Goal: Task Accomplishment & Management: Use online tool/utility

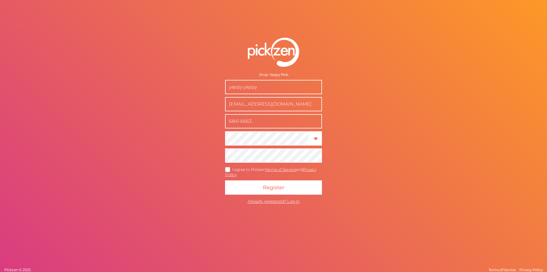
click at [324, 141] on form "Shop: Yappy Pets yappy yappy [EMAIL_ADDRESS][DOMAIN_NAME] 6841 6663 × Show pass…" at bounding box center [273, 122] width 143 height 192
click at [319, 139] on tooltip "× Show password" at bounding box center [316, 138] width 12 height 4
click at [418, 158] on div "Shop: Yappy Pets yappy yappy [EMAIL_ADDRESS][DOMAIN_NAME] 6841 6663 × Hide pass…" at bounding box center [273, 136] width 547 height 272
click at [280, 200] on span "Already registered? Log in" at bounding box center [274, 200] width 52 height 5
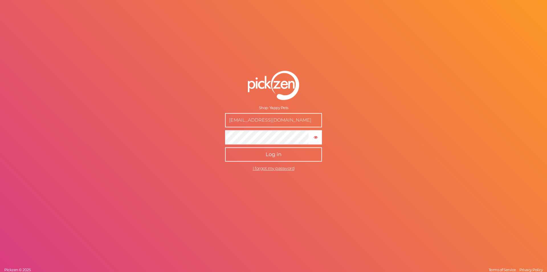
click at [284, 156] on button "Log in" at bounding box center [273, 154] width 97 height 14
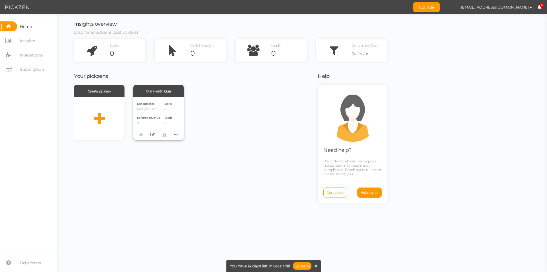
click at [157, 110] on p "[DATE] 9:16 AM" at bounding box center [148, 109] width 23 height 4
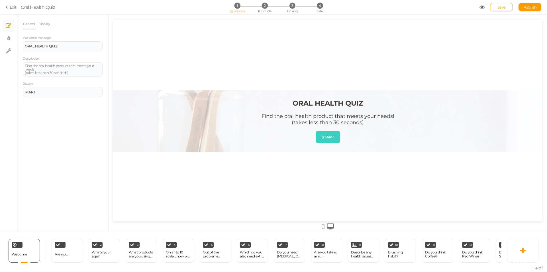
click at [330, 101] on strong "ORAL HEALTH QUIZ" at bounding box center [328, 103] width 71 height 8
click at [73, 47] on div "ORAL HEALTH QUIZ" at bounding box center [63, 45] width 76 height 3
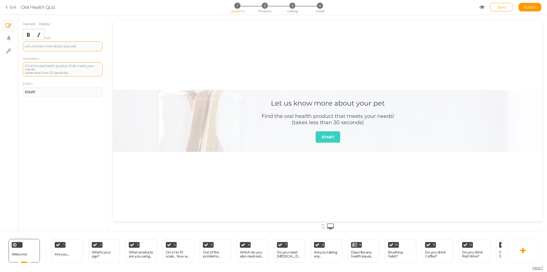
click at [47, 68] on div "Find the oral health product that meets your needs! (takes less than 30 seconds)" at bounding box center [63, 69] width 76 height 10
click at [60, 90] on div "START" at bounding box center [63, 91] width 76 height 3
click at [46, 25] on link "Display" at bounding box center [44, 24] width 12 height 11
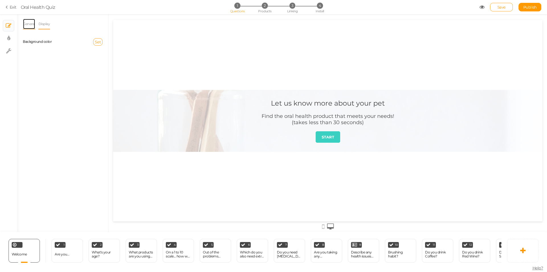
click at [29, 25] on link "General" at bounding box center [29, 24] width 13 height 11
click at [264, 6] on span "2" at bounding box center [265, 6] width 6 height 6
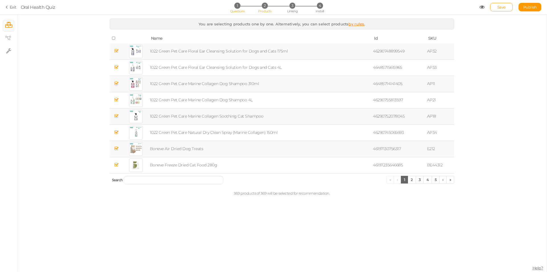
click at [236, 5] on span "1" at bounding box center [237, 6] width 6 height 6
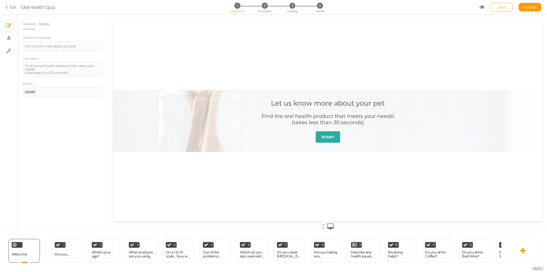
click at [327, 139] on strong "START" at bounding box center [328, 137] width 13 height 5
click at [8, 50] on icon at bounding box center [8, 51] width 5 height 6
select select "en"
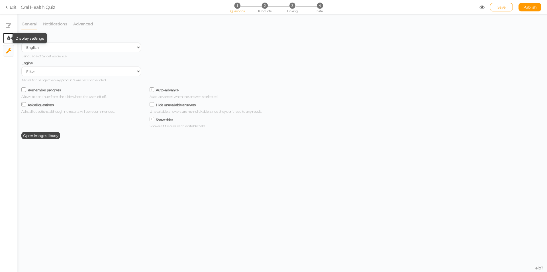
click at [9, 37] on icon at bounding box center [8, 38] width 3 height 6
select select "2"
select select "montserrat"
select select "fade"
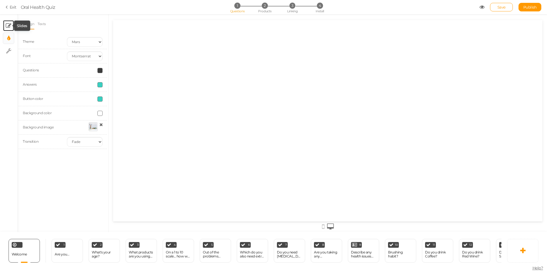
click at [8, 24] on icon at bounding box center [9, 26] width 6 height 6
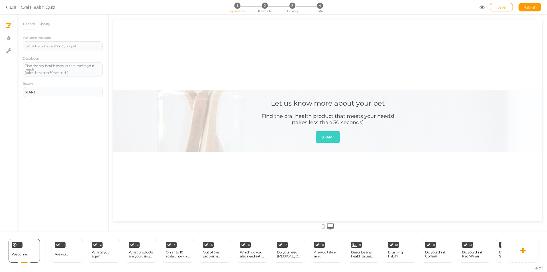
click at [324, 227] on icon at bounding box center [323, 226] width 3 height 6
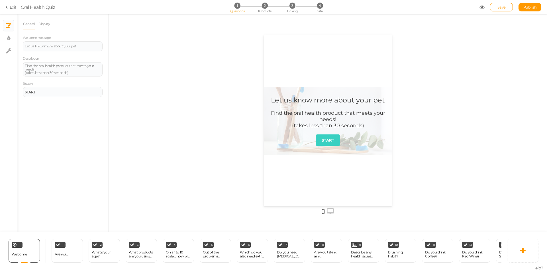
drag, startPoint x: 331, startPoint y: 212, endPoint x: 204, endPoint y: 192, distance: 128.7
click at [331, 212] on icon at bounding box center [330, 211] width 7 height 6
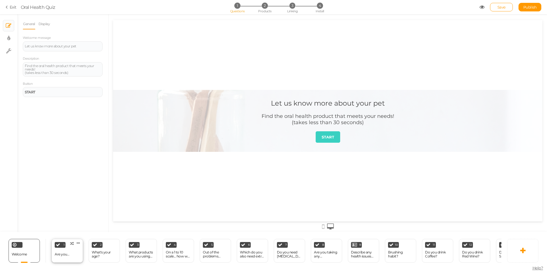
click at [67, 253] on div "Are you..." at bounding box center [62, 254] width 15 height 4
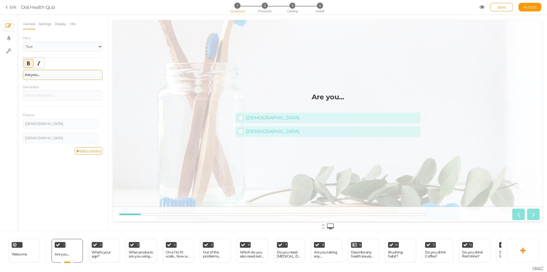
click at [52, 73] on div "Are you..." at bounding box center [63, 74] width 76 height 3
click at [50, 123] on div "[DEMOGRAPHIC_DATA]" at bounding box center [60, 123] width 71 height 3
click at [53, 135] on div "[DEMOGRAPHIC_DATA]" at bounding box center [60, 138] width 75 height 10
click at [53, 136] on div "[DEMOGRAPHIC_DATA]" at bounding box center [60, 137] width 71 height 3
click at [86, 151] on link "Add a choice" at bounding box center [88, 150] width 29 height 7
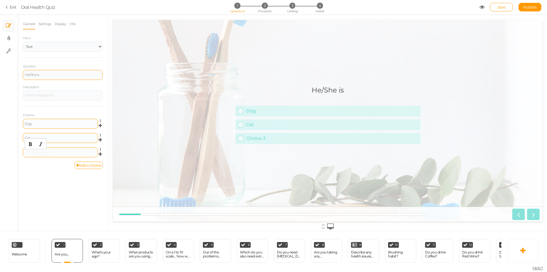
click at [65, 151] on div at bounding box center [60, 152] width 71 height 3
click at [108, 252] on div "What's your age?" at bounding box center [104, 254] width 25 height 8
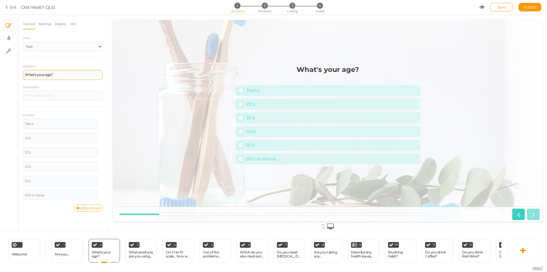
click at [40, 76] on strong "What's your age?" at bounding box center [39, 74] width 28 height 4
click at [100, 190] on icon at bounding box center [102, 191] width 4 height 3
click at [93, 205] on link "Delete" at bounding box center [79, 206] width 45 height 6
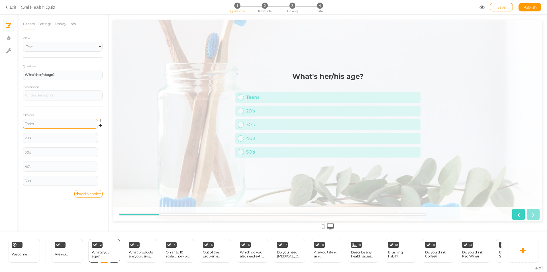
click at [64, 126] on div "Teens" at bounding box center [60, 124] width 75 height 10
click at [64, 125] on div "Teens" at bounding box center [60, 123] width 71 height 3
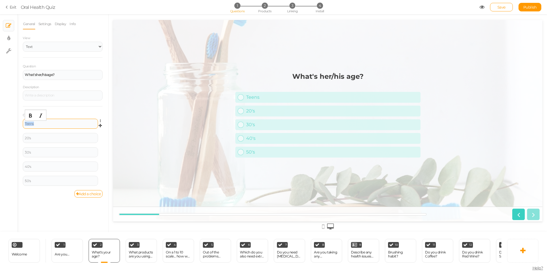
click at [64, 125] on div "Teens" at bounding box center [60, 123] width 71 height 3
click at [66, 138] on div "20's" at bounding box center [60, 137] width 71 height 3
click at [60, 151] on div "30's" at bounding box center [60, 152] width 71 height 3
click at [61, 165] on div "40's" at bounding box center [60, 166] width 71 height 3
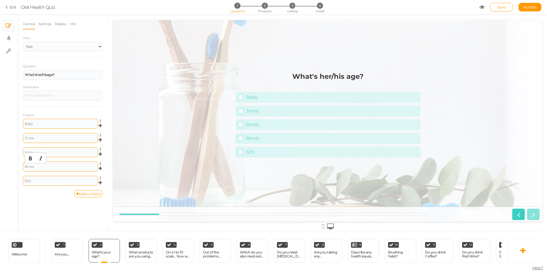
click at [62, 180] on div "50's" at bounding box center [60, 180] width 71 height 3
click at [135, 250] on div "What products are you using now?" at bounding box center [141, 254] width 25 height 8
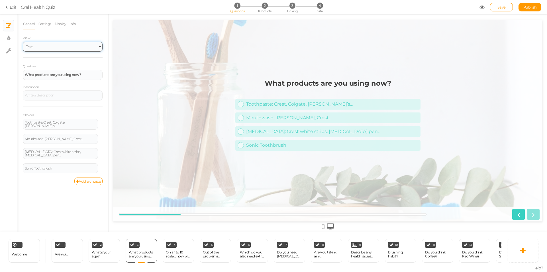
click at [79, 45] on select "Text Images Slider Dropdown" at bounding box center [63, 47] width 80 height 10
click at [78, 77] on div "What products are you using now?" at bounding box center [63, 75] width 80 height 10
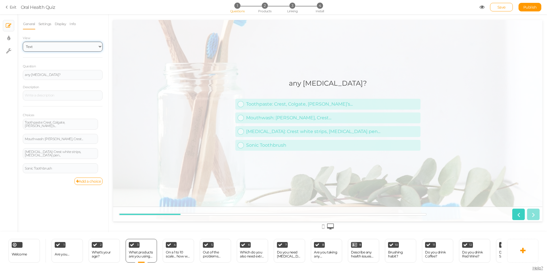
click at [96, 47] on select "Text Images Slider Dropdown" at bounding box center [63, 47] width 80 height 10
click at [70, 94] on div at bounding box center [63, 95] width 76 height 3
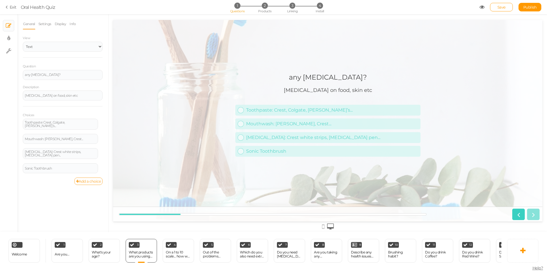
click at [90, 182] on link "Add a choice" at bounding box center [88, 180] width 29 height 7
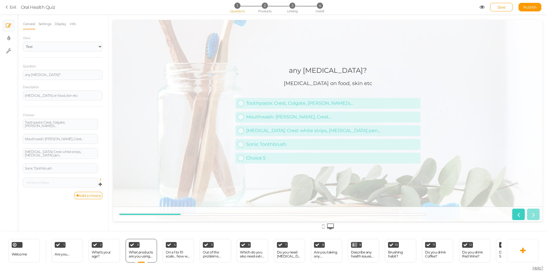
click at [101, 178] on icon at bounding box center [102, 179] width 4 height 3
click at [87, 192] on link "Delete" at bounding box center [79, 194] width 45 height 6
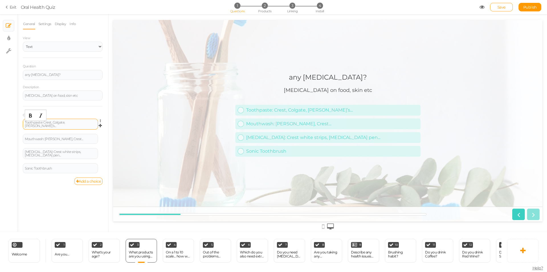
click at [80, 122] on div "Toothpaste: Crest, Colgate, [PERSON_NAME]’s..." at bounding box center [60, 124] width 71 height 7
click at [60, 45] on select "Text Images Slider Dropdown" at bounding box center [63, 47] width 80 height 10
click at [23, 42] on select "Text Images Slider Dropdown" at bounding box center [63, 47] width 80 height 10
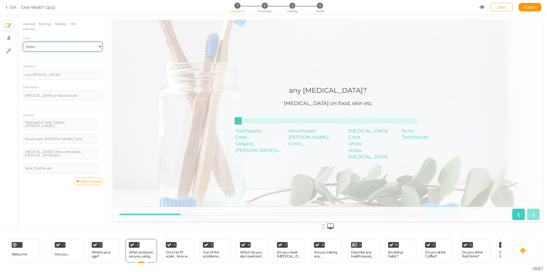
click at [72, 45] on select "Text Images Slider Dropdown" at bounding box center [63, 47] width 80 height 10
click at [23, 42] on select "Text Images Slider Dropdown" at bounding box center [63, 47] width 80 height 10
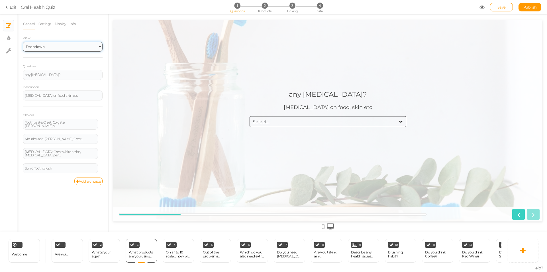
click at [74, 44] on select "Text Images Slider Dropdown" at bounding box center [63, 47] width 80 height 10
click at [23, 42] on select "Text Images Slider Dropdown" at bounding box center [63, 47] width 80 height 10
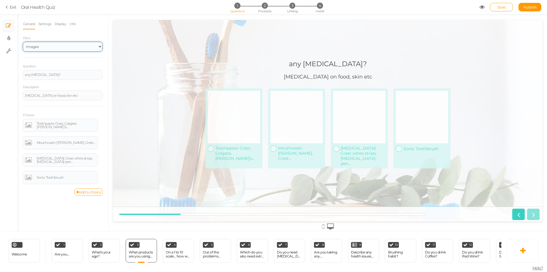
click at [70, 44] on select "Text Images Slider Dropdown" at bounding box center [63, 47] width 80 height 10
select select "1"
click at [23, 42] on select "Text Images Slider Dropdown" at bounding box center [63, 47] width 80 height 10
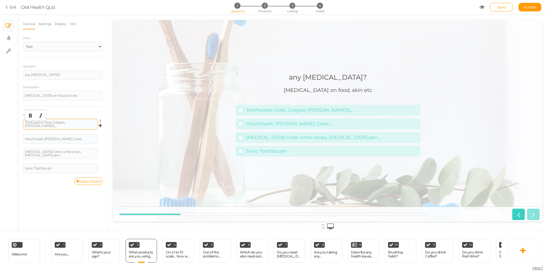
click at [58, 123] on div "Toothpaste: Crest, Colgate, [PERSON_NAME]’s..." at bounding box center [60, 124] width 71 height 7
click at [54, 141] on div "Mouthwash: [PERSON_NAME], Crest..." at bounding box center [60, 138] width 75 height 10
click at [56, 139] on div "Mouthwash: [PERSON_NAME], Crest..." at bounding box center [60, 137] width 71 height 3
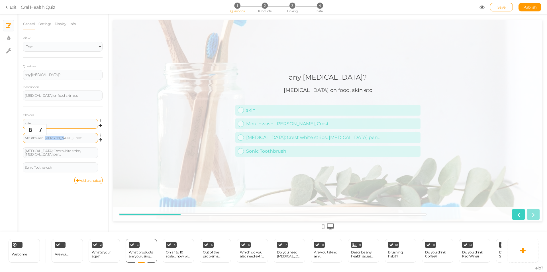
click at [56, 139] on div "Mouthwash: [PERSON_NAME], Crest..." at bounding box center [60, 137] width 71 height 3
click at [63, 121] on div "skin" at bounding box center [60, 124] width 75 height 10
click at [61, 122] on div "skin" at bounding box center [60, 123] width 71 height 3
click at [100, 163] on icon at bounding box center [102, 164] width 4 height 3
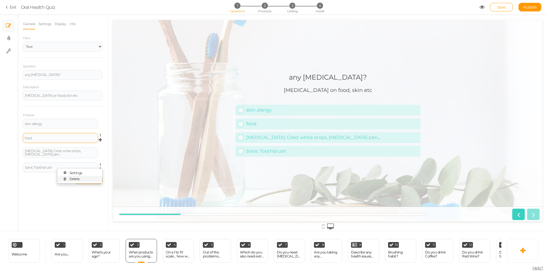
click at [88, 178] on link "Delete" at bounding box center [79, 179] width 45 height 6
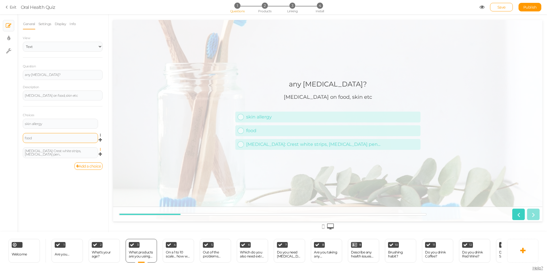
click at [101, 149] on icon at bounding box center [102, 149] width 4 height 3
click at [94, 161] on link "Delete" at bounding box center [79, 163] width 45 height 6
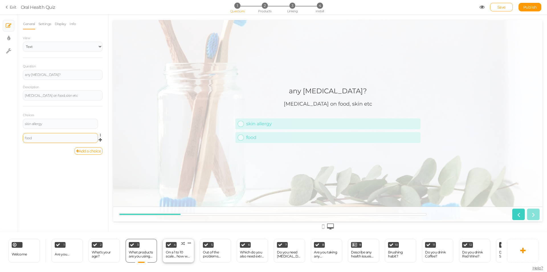
click at [176, 250] on div "On a 1 to 10 scale... how well does your current toothpaste w..." at bounding box center [178, 254] width 25 height 8
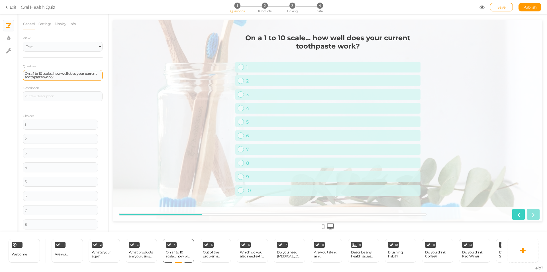
click at [62, 75] on strong "On a 1 to 10 scale... how well does your current toothpaste work?" at bounding box center [61, 75] width 72 height 8
click at [54, 76] on strong "On a 1 to 10 scale... how well does your current toothpaste work?" at bounding box center [61, 75] width 72 height 8
drag, startPoint x: 69, startPoint y: 77, endPoint x: 23, endPoint y: 72, distance: 46.7
click at [23, 72] on div "On a 1 to 10 scale... how well does your current toothpaste work?" at bounding box center [63, 75] width 80 height 11
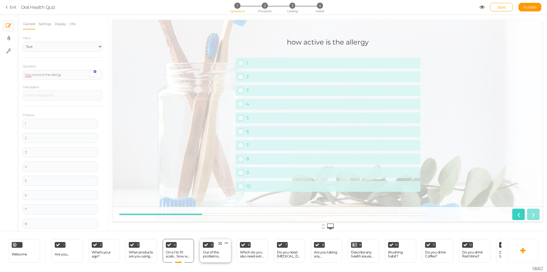
click at [210, 255] on div "Out of the problems below, which do you need most help with?" at bounding box center [215, 254] width 25 height 8
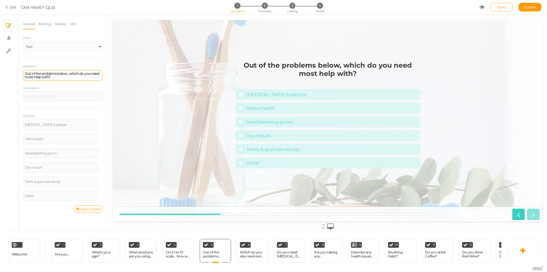
click at [58, 75] on strong "Out of the problems below, which do you need most help with?" at bounding box center [62, 75] width 74 height 8
click at [509, 8] on link "Save" at bounding box center [501, 7] width 23 height 9
click at [8, 6] on icon at bounding box center [8, 7] width 4 height 5
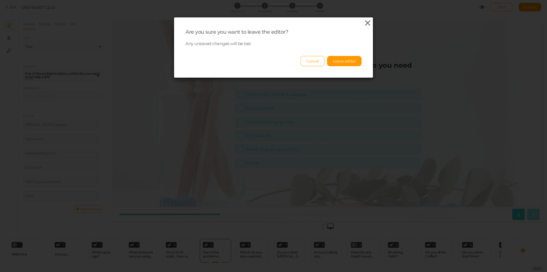
click at [367, 21] on icon at bounding box center [368, 23] width 8 height 9
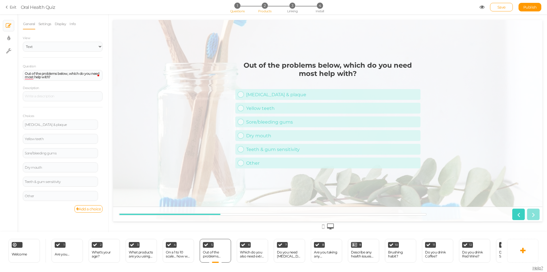
click at [262, 7] on span "2" at bounding box center [265, 6] width 6 height 6
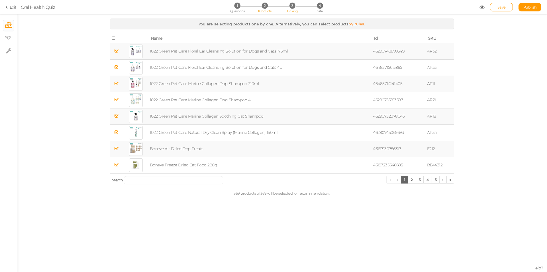
click at [293, 6] on span "3" at bounding box center [293, 6] width 6 height 6
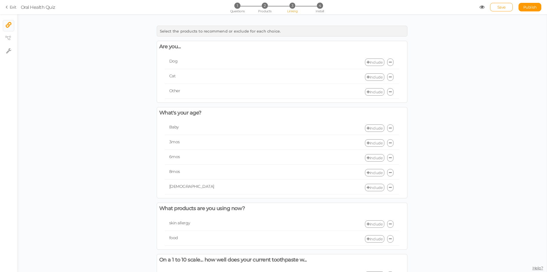
click at [377, 63] on link "Include" at bounding box center [374, 61] width 19 height 7
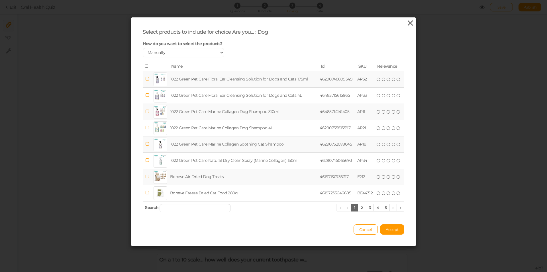
click at [407, 24] on icon at bounding box center [411, 23] width 8 height 9
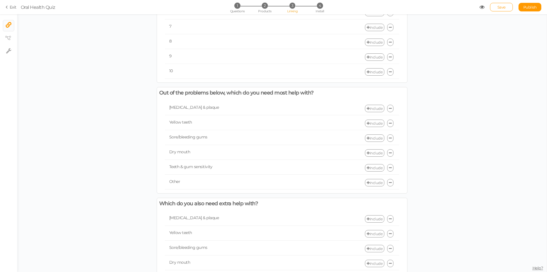
scroll to position [222, 0]
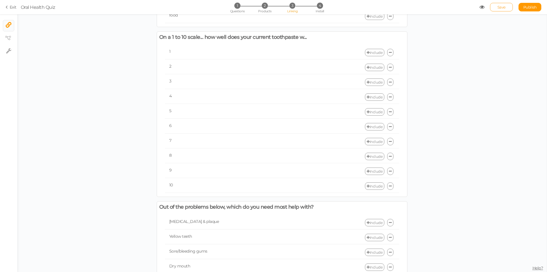
click at [501, 7] on span "Save" at bounding box center [502, 7] width 8 height 5
click at [320, 5] on span "4" at bounding box center [320, 6] width 6 height 6
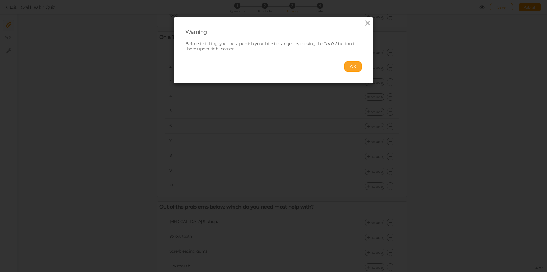
click at [352, 68] on button "OK" at bounding box center [353, 66] width 17 height 10
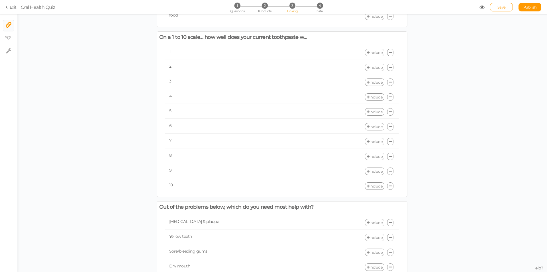
click at [10, 6] on link "Exit" at bounding box center [11, 7] width 11 height 6
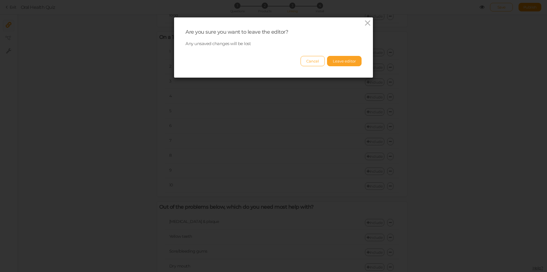
click at [343, 59] on button "Leave editor" at bounding box center [344, 61] width 34 height 10
